Goal: Information Seeking & Learning: Learn about a topic

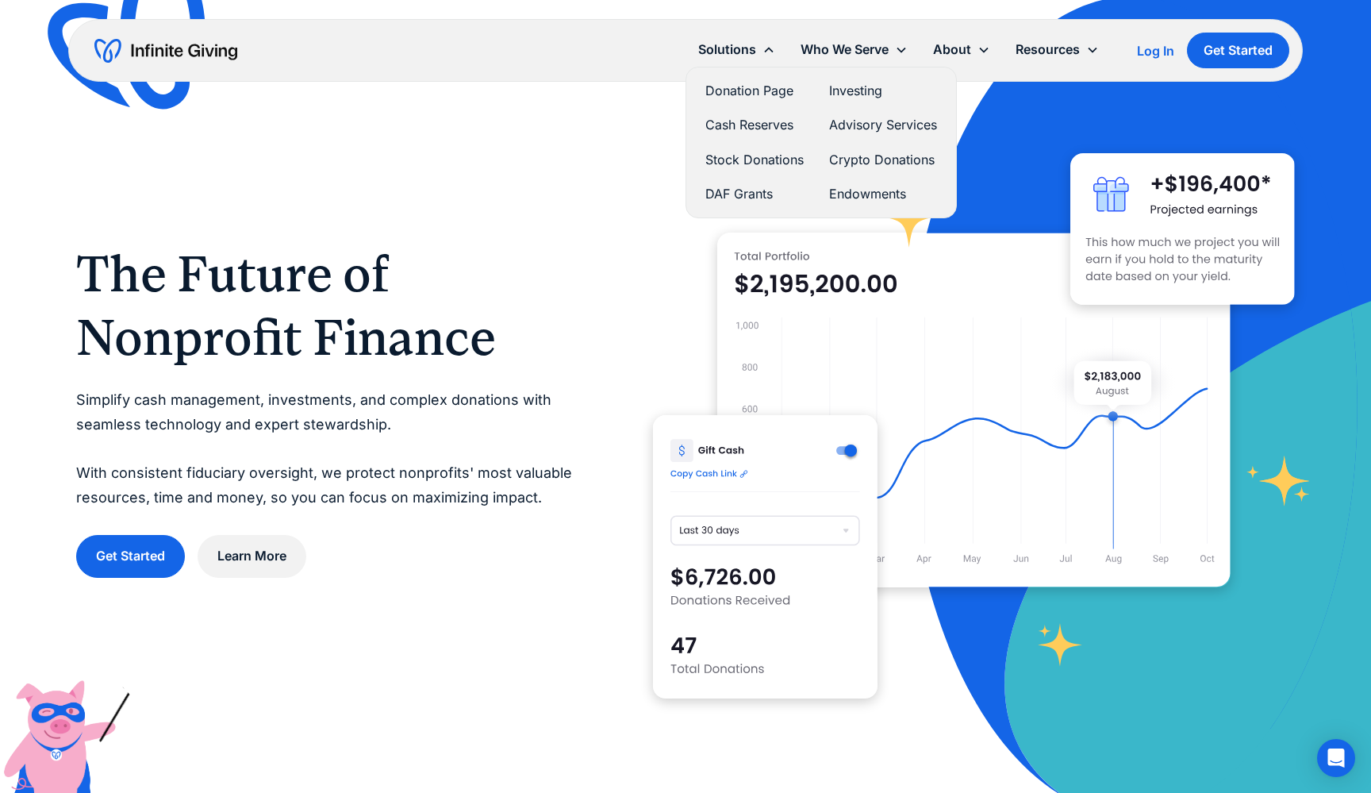
click at [752, 94] on link "Donation Page" at bounding box center [754, 90] width 98 height 21
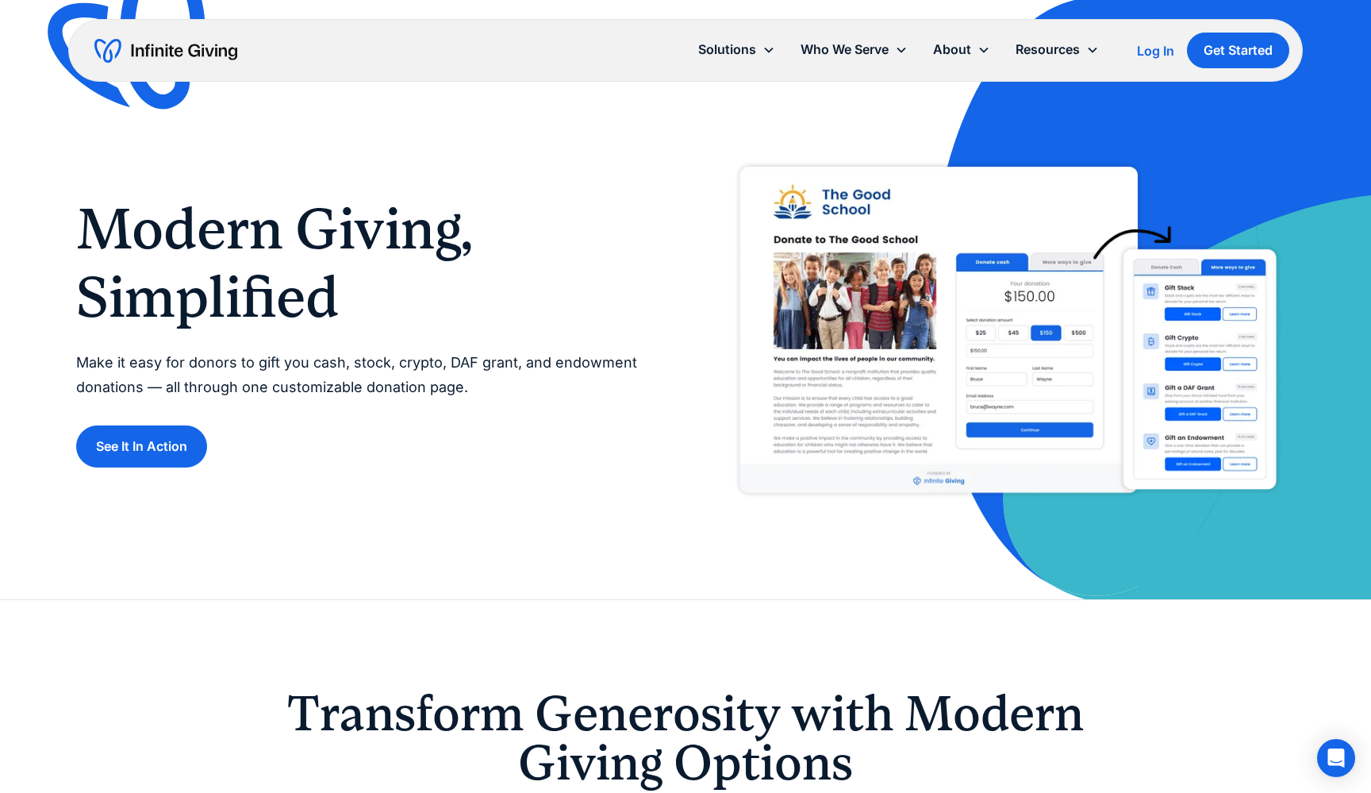
click at [160, 467] on div "Modern Giving, Simplified Make it easy for donors to gift you cash, stock, cryp…" at bounding box center [685, 331] width 1219 height 358
click at [160, 458] on link "See It In Action" at bounding box center [141, 446] width 131 height 42
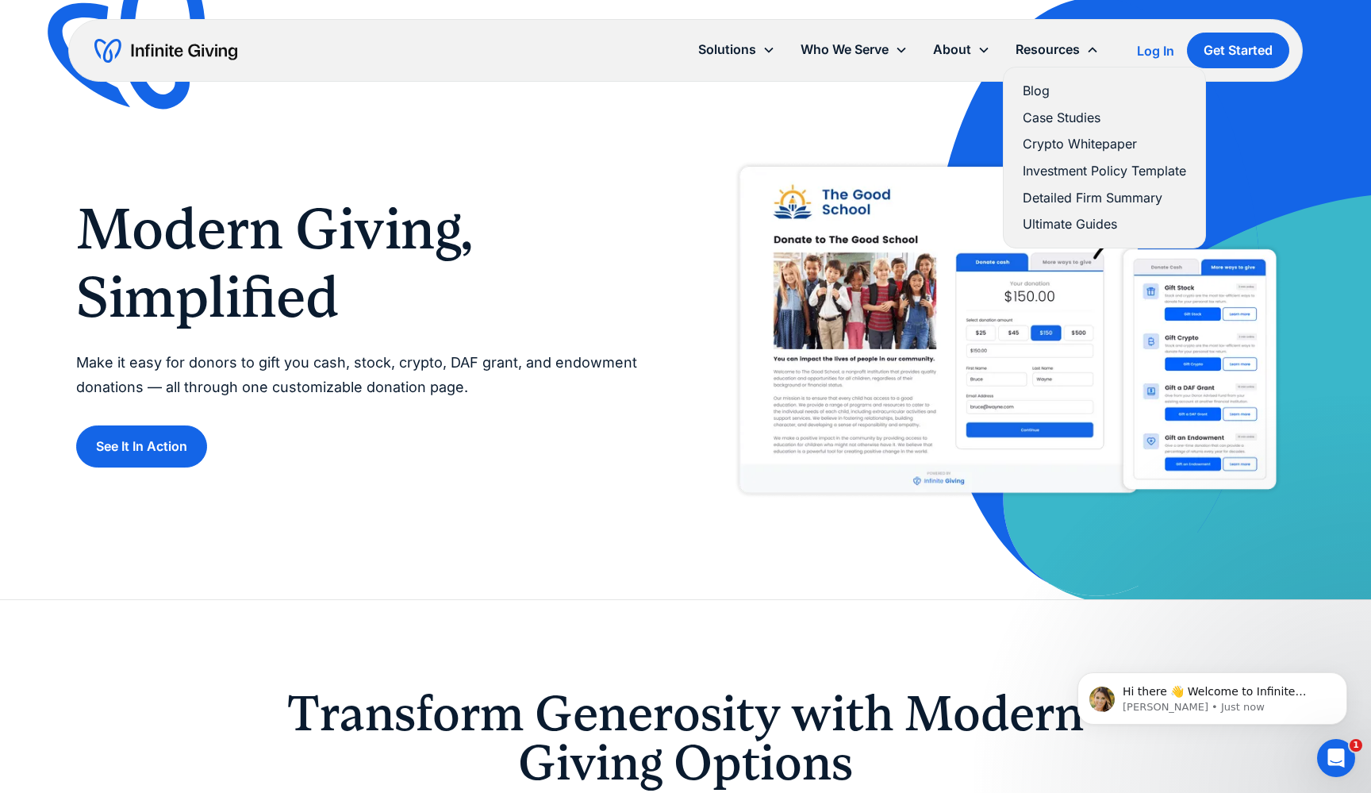
click at [1065, 121] on link "Case Studies" at bounding box center [1104, 117] width 163 height 21
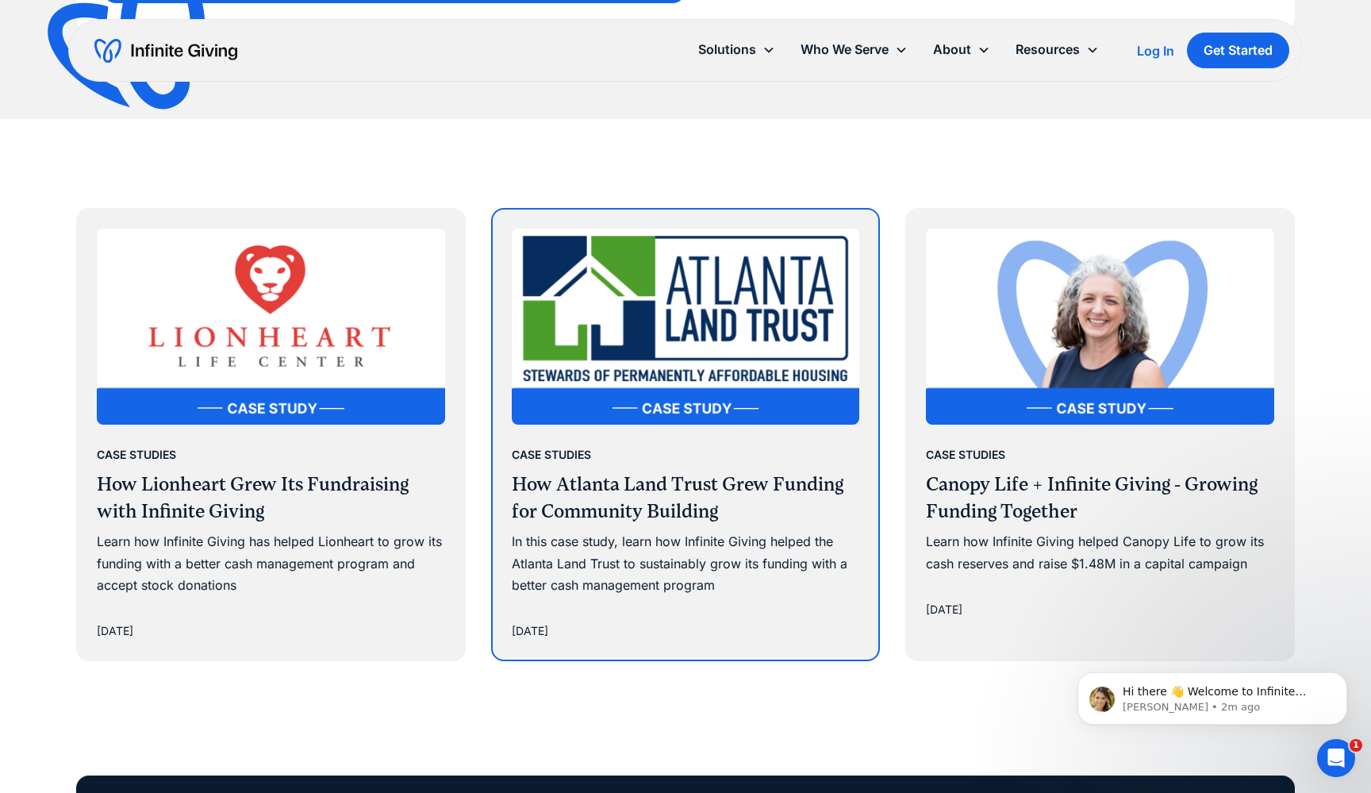
scroll to position [671, 0]
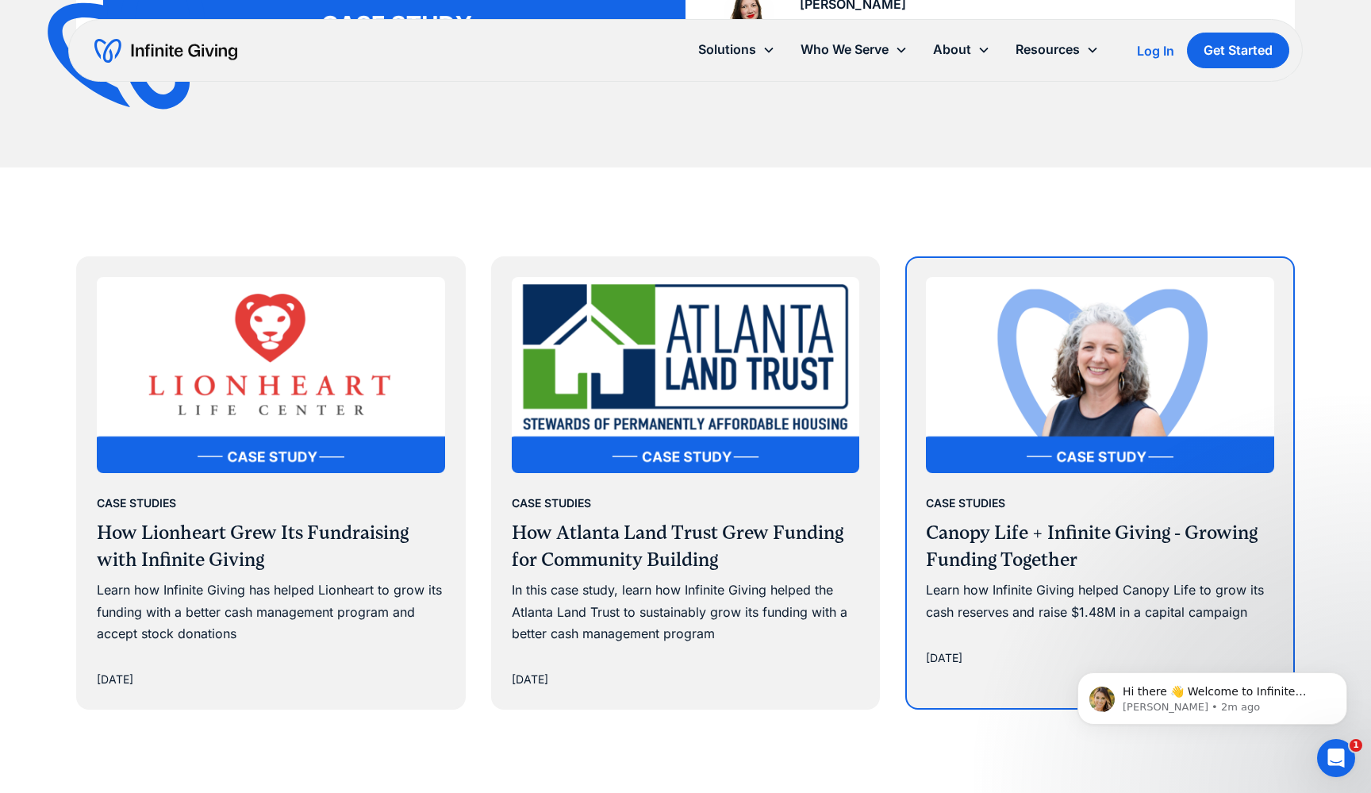
click at [955, 332] on img at bounding box center [1100, 375] width 348 height 196
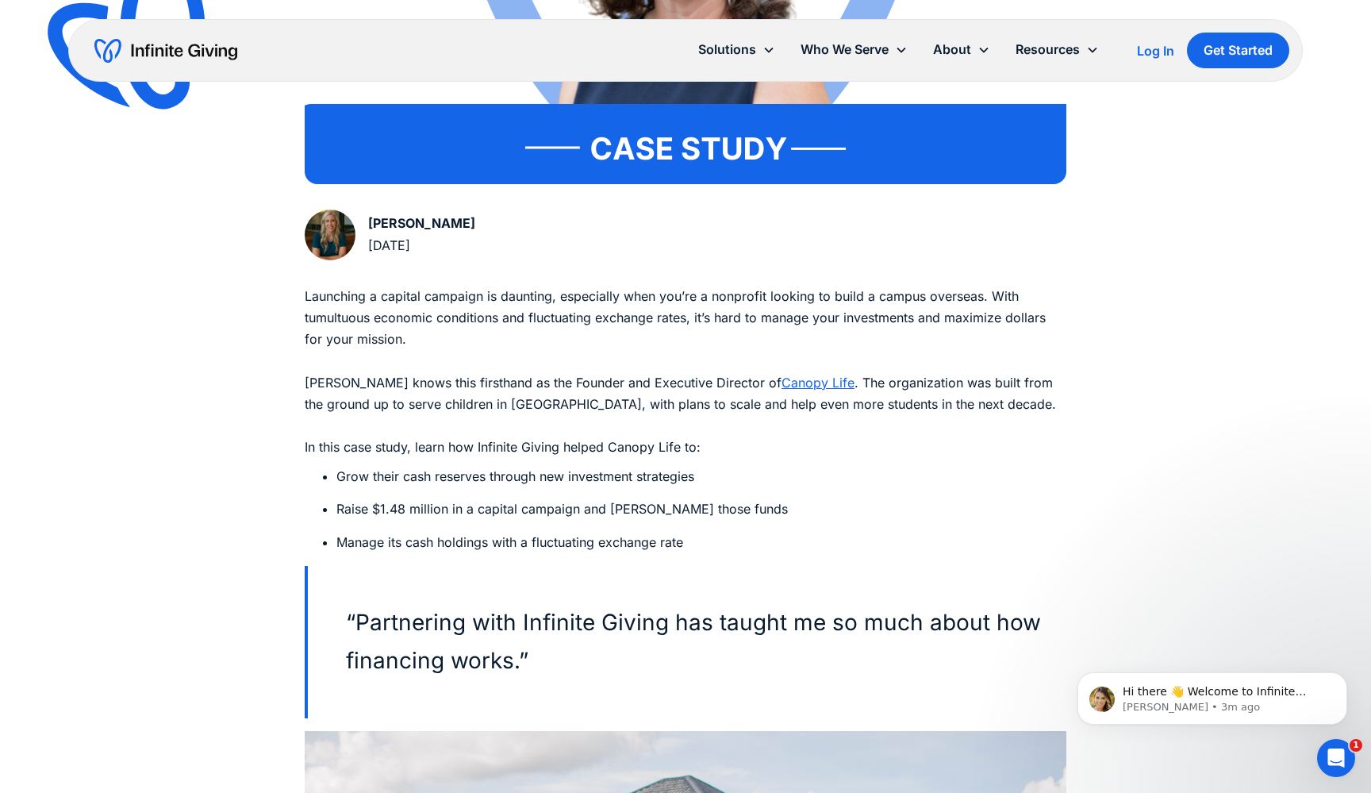
click at [816, 379] on link "Canopy Life" at bounding box center [818, 383] width 73 height 16
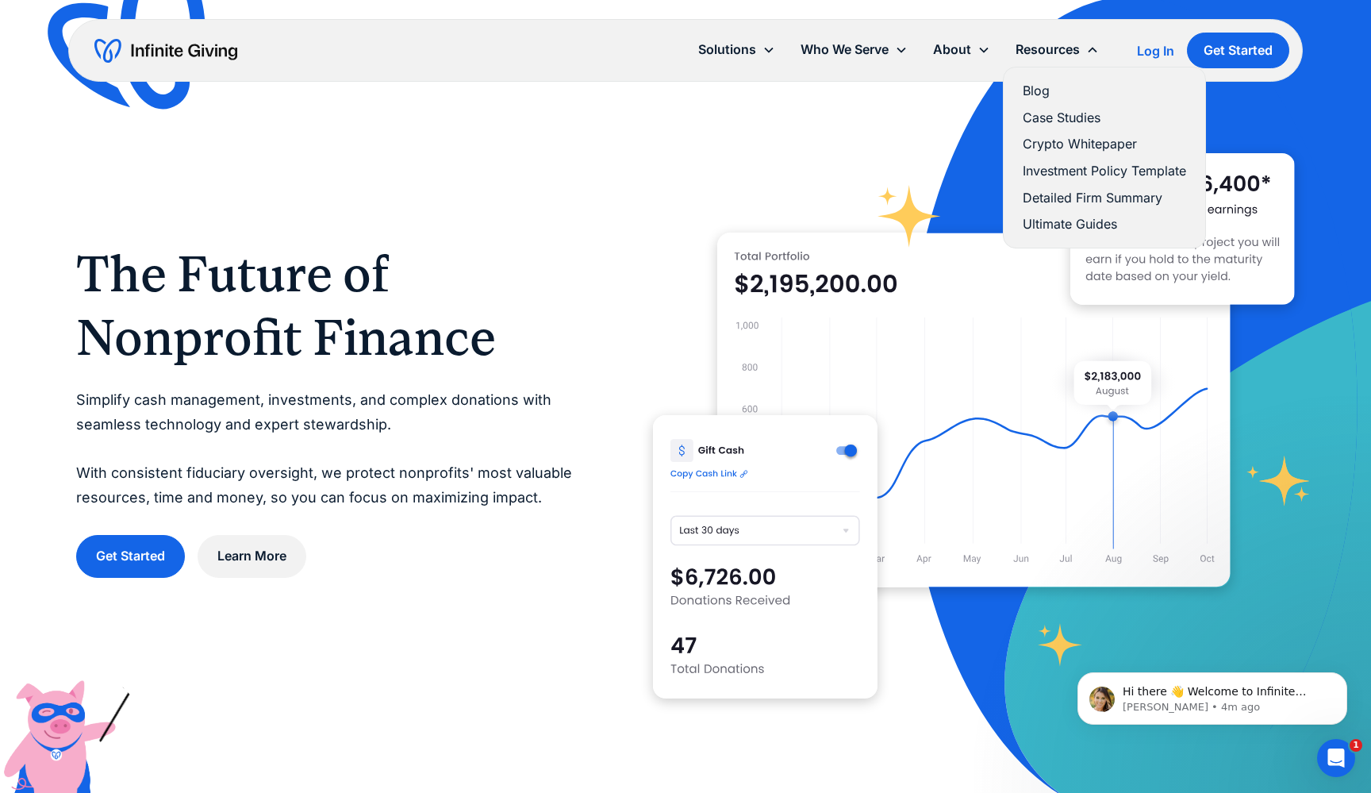
click at [1060, 120] on link "Case Studies" at bounding box center [1104, 117] width 163 height 21
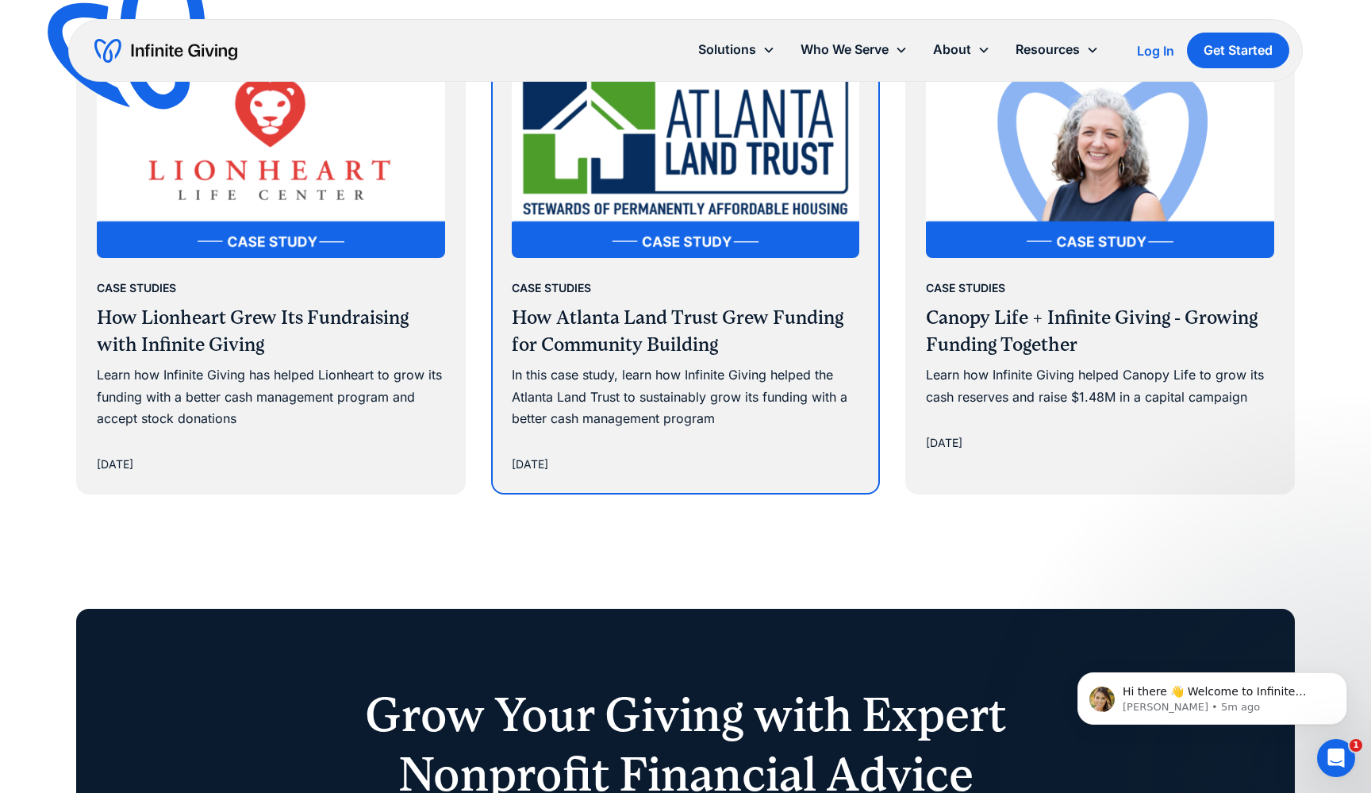
scroll to position [638, 0]
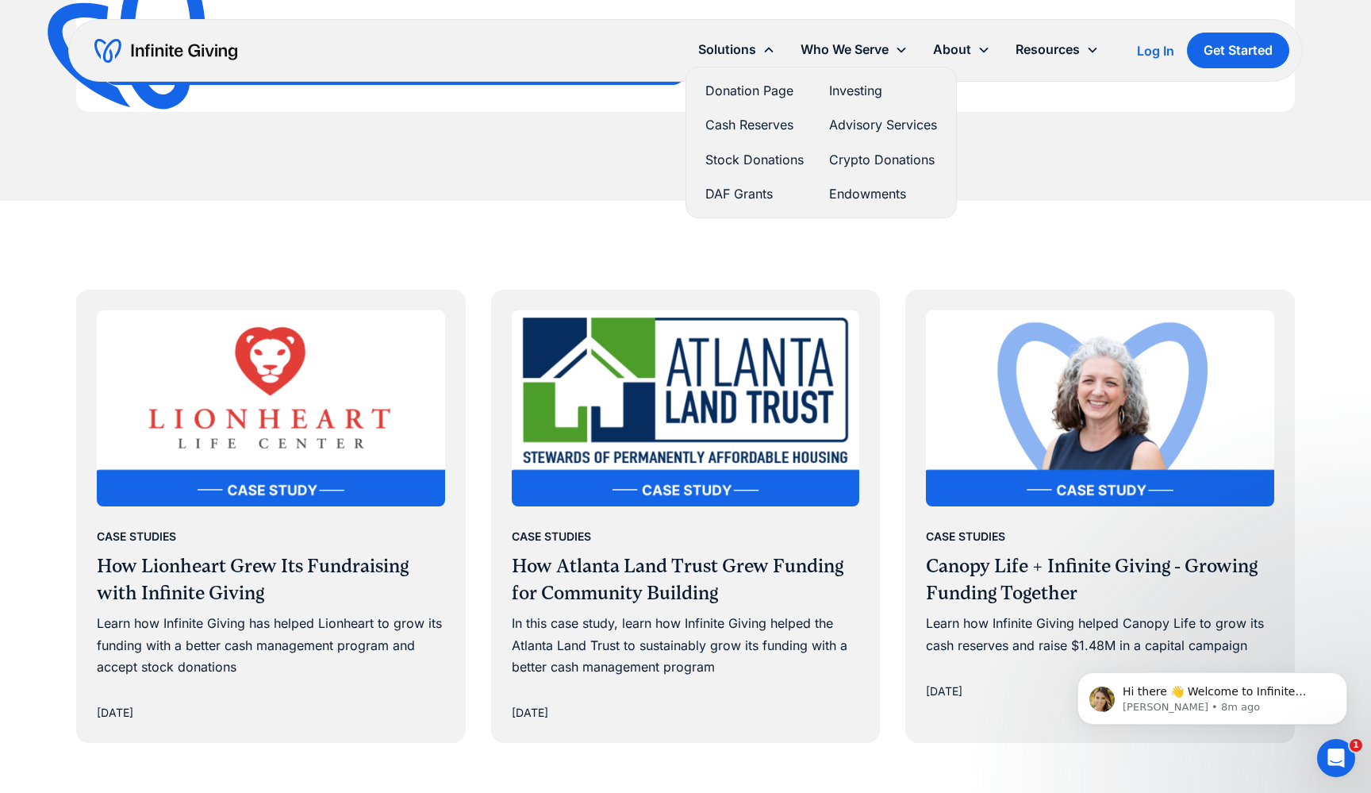
click at [717, 93] on link "Donation Page" at bounding box center [754, 90] width 98 height 21
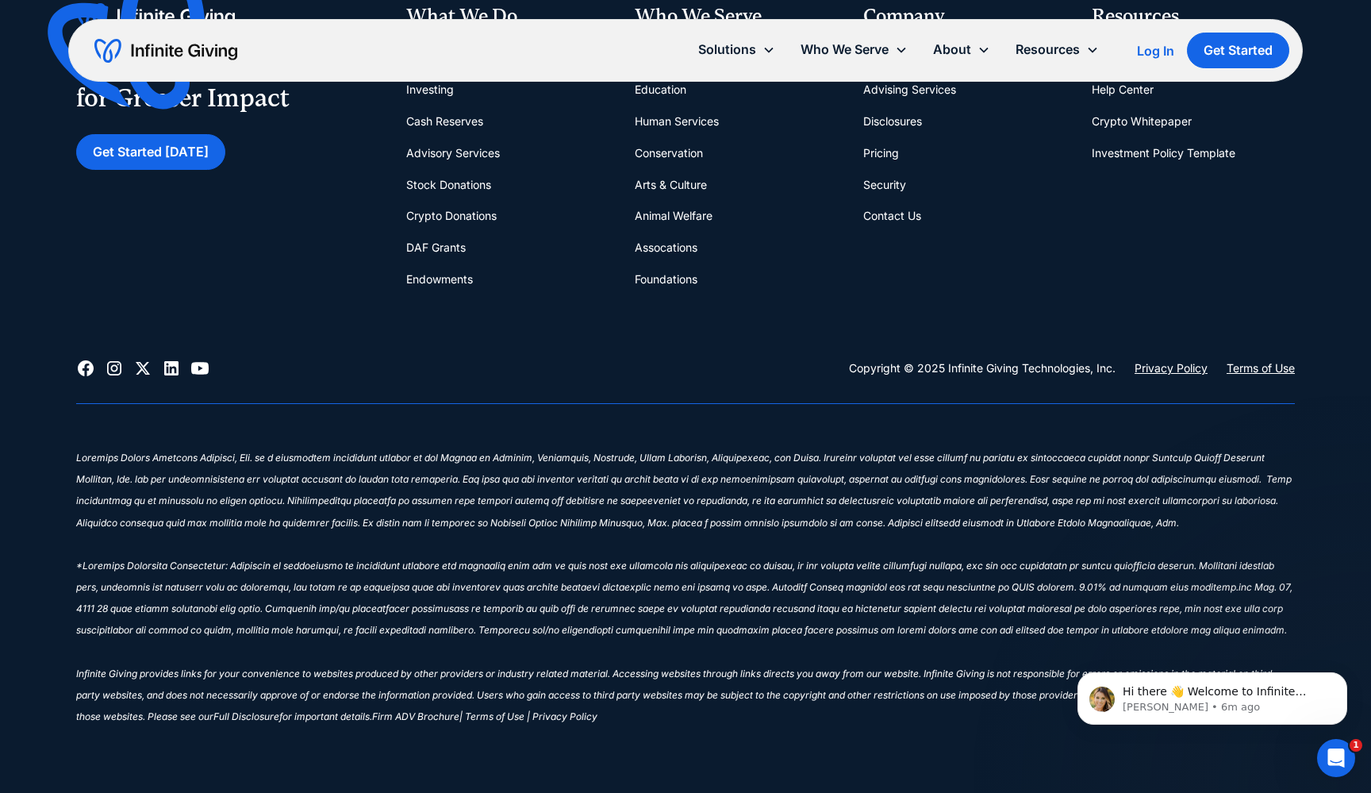
scroll to position [5157, 0]
click at [107, 363] on icon at bounding box center [114, 370] width 14 height 14
